Goal: Task Accomplishment & Management: Manage account settings

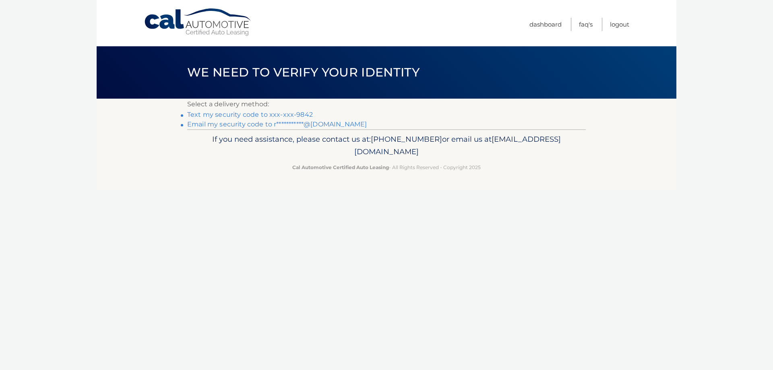
click at [294, 116] on link "Text my security code to xxx-xxx-9842" at bounding box center [250, 115] width 126 height 8
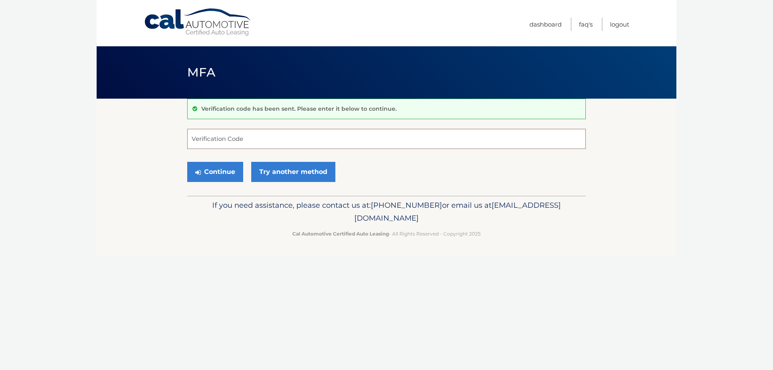
click at [289, 143] on input "Verification Code" at bounding box center [386, 139] width 398 height 20
type input "039144"
click at [187, 162] on button "Continue" at bounding box center [215, 172] width 56 height 20
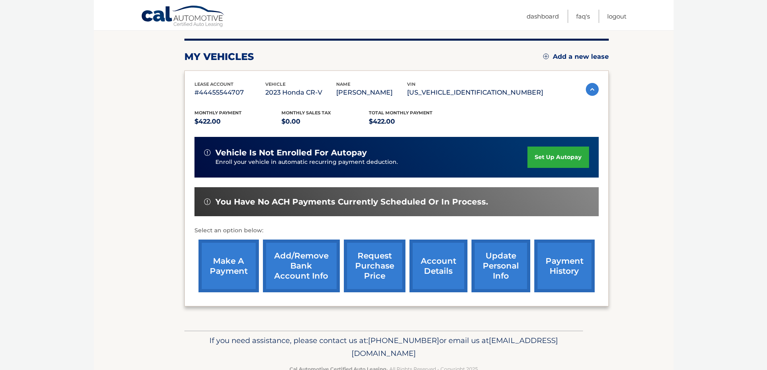
scroll to position [118, 0]
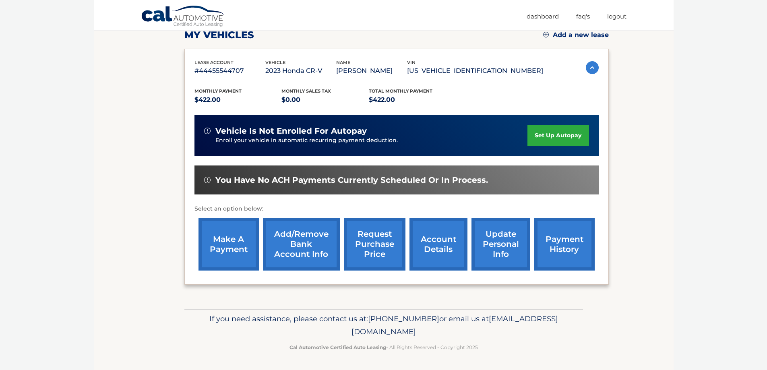
click at [241, 230] on link "make a payment" at bounding box center [228, 244] width 60 height 53
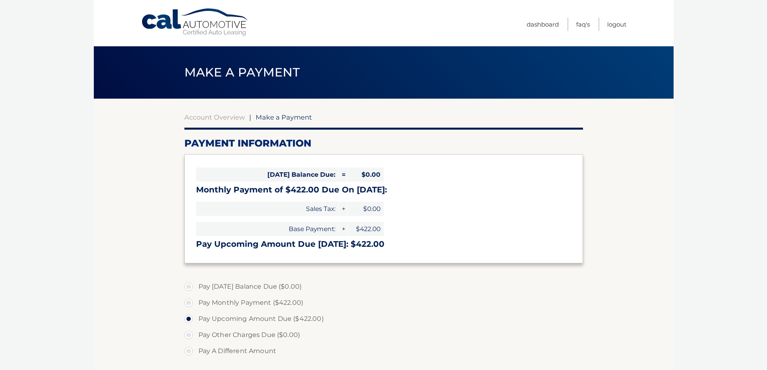
select select "MTEwNjE1YjktMmRjNS00ZmUwLThiOWYtMTIwNmE3MTJlZjUx"
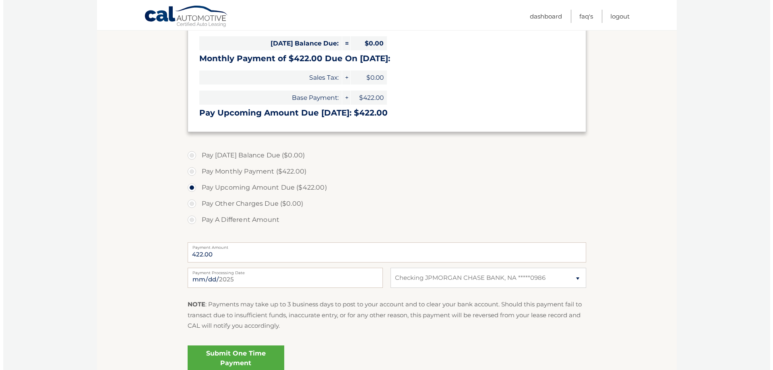
scroll to position [201, 0]
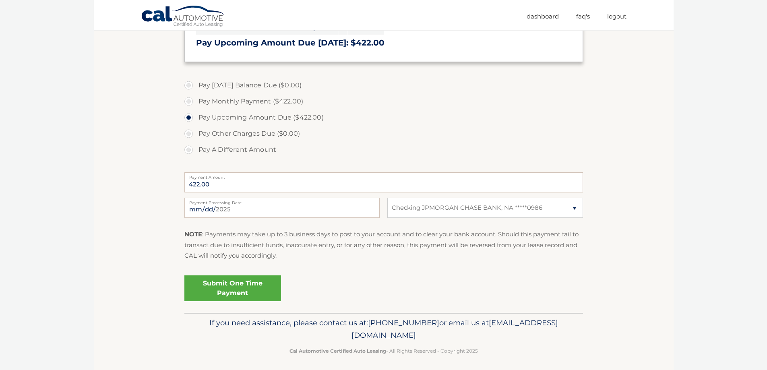
click at [246, 286] on link "Submit One Time Payment" at bounding box center [232, 288] width 97 height 26
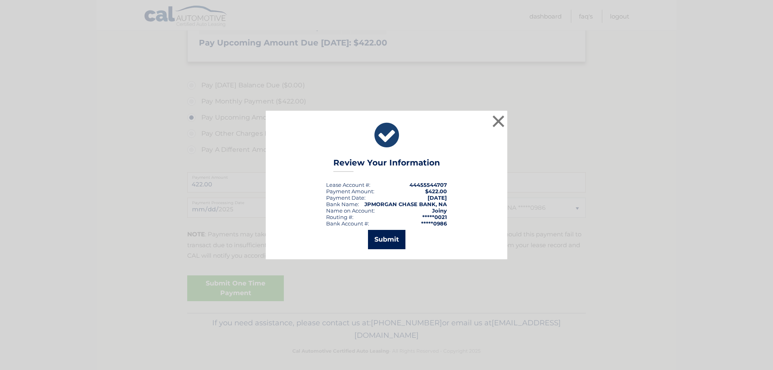
click at [387, 242] on button "Submit" at bounding box center [386, 239] width 37 height 19
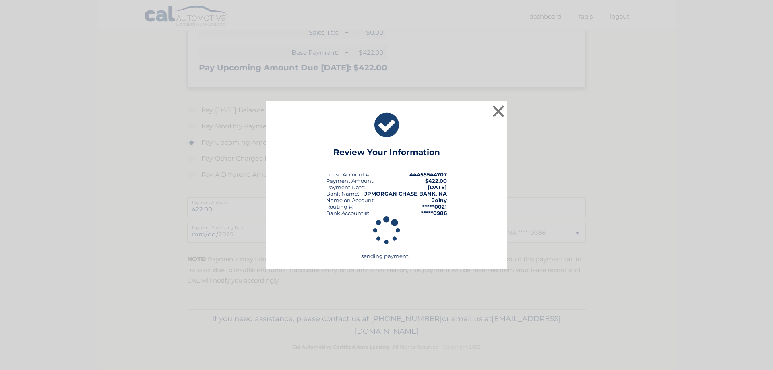
scroll to position [176, 0]
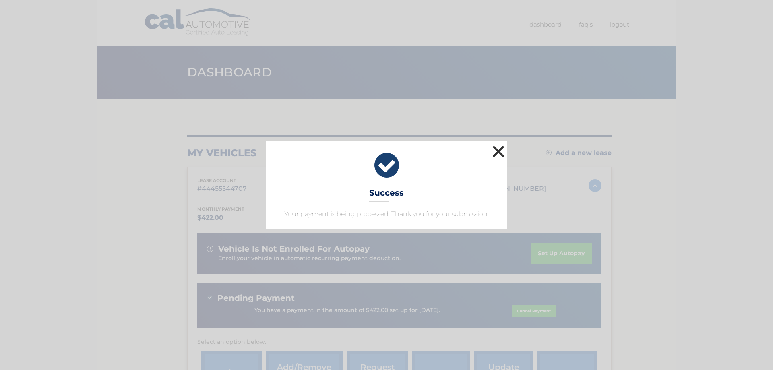
click at [495, 153] on button "×" at bounding box center [498, 151] width 16 height 16
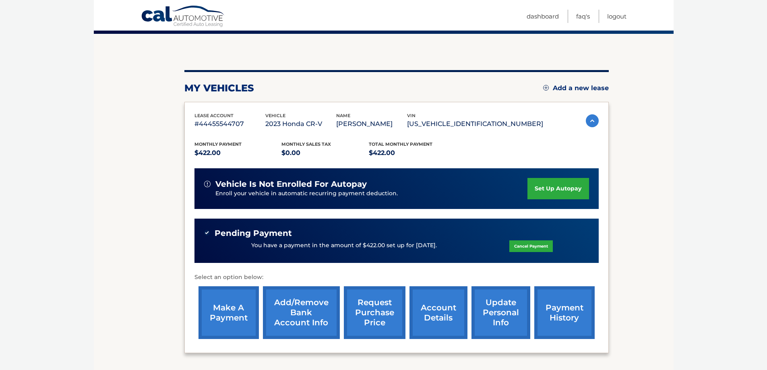
scroll to position [133, 0]
